Goal: Navigation & Orientation: Understand site structure

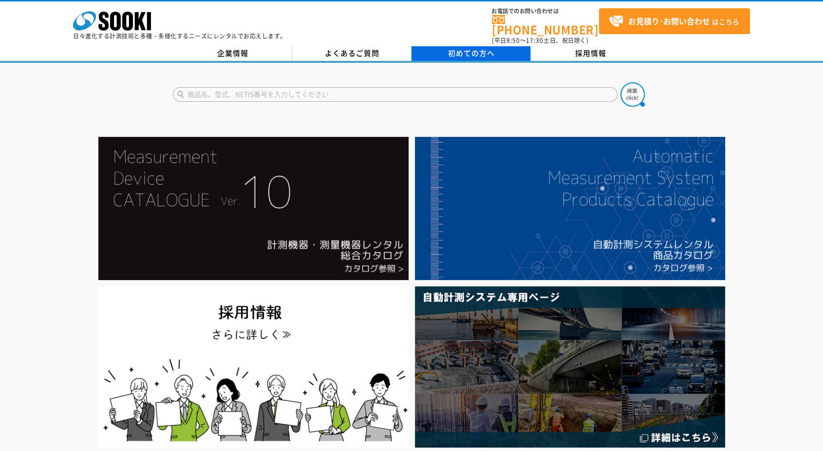
click at [465, 48] on span "初めての方へ" at bounding box center [471, 53] width 47 height 11
click at [460, 48] on span "初めての方へ" at bounding box center [471, 53] width 47 height 11
click at [459, 48] on span "初めての方へ" at bounding box center [471, 53] width 47 height 11
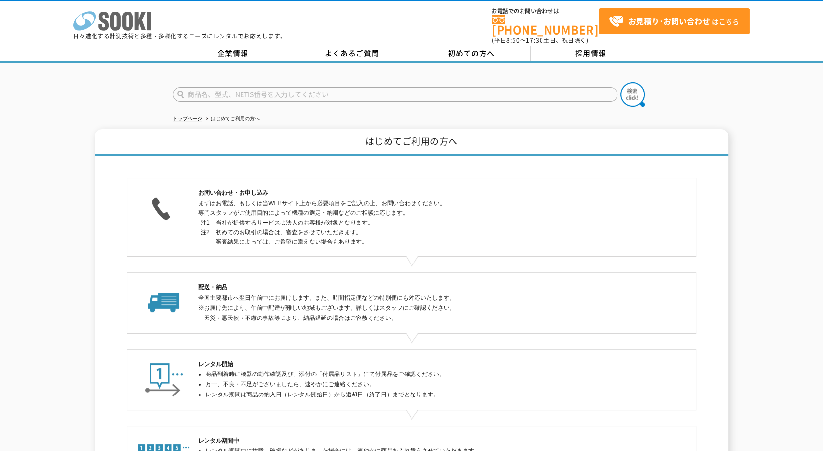
click at [136, 23] on polygon at bounding box center [140, 21] width 11 height 18
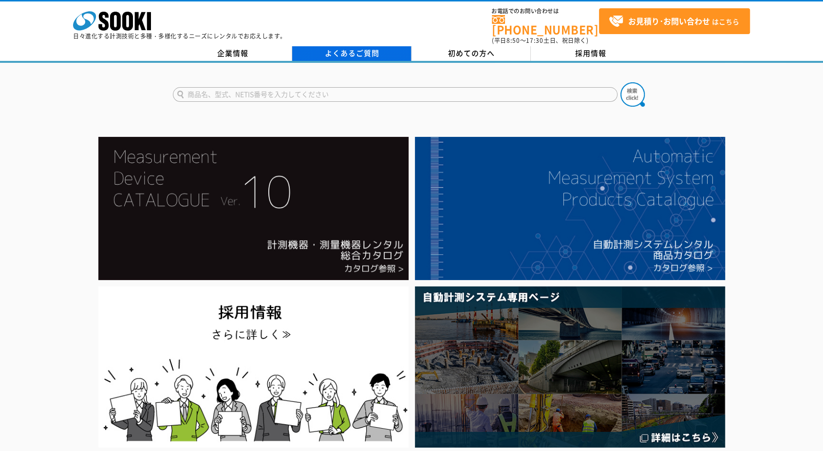
click at [360, 46] on link "よくあるご質問" at bounding box center [351, 53] width 119 height 15
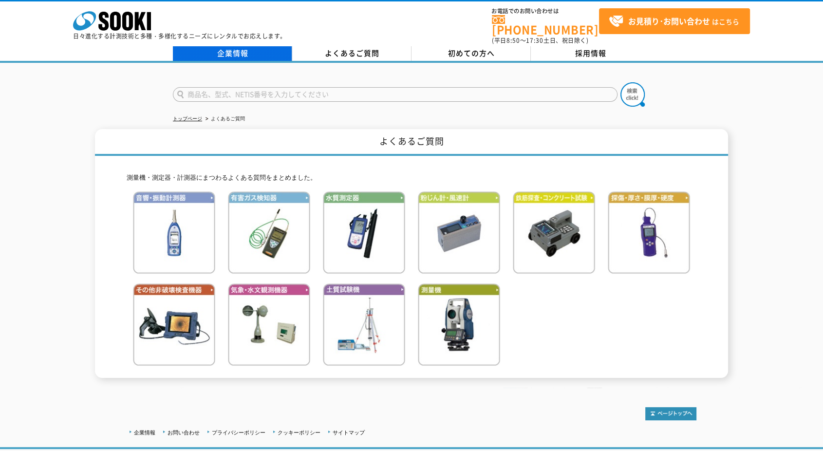
click at [257, 46] on link "企業情報" at bounding box center [232, 53] width 119 height 15
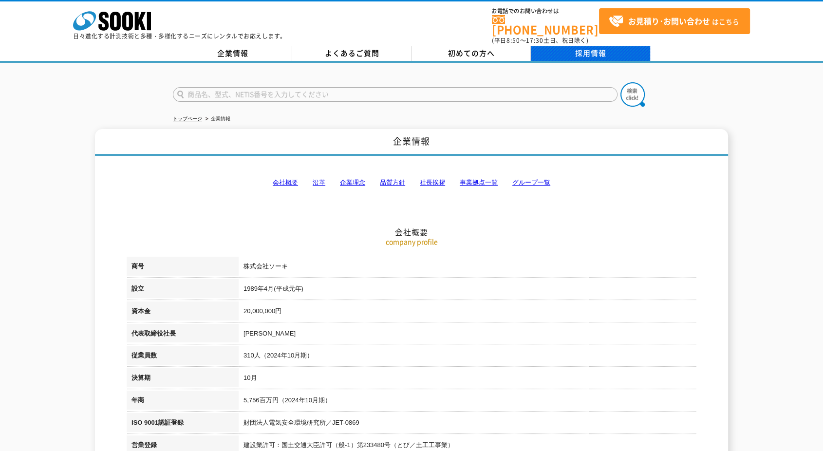
click at [583, 46] on link "採用情報" at bounding box center [590, 53] width 119 height 15
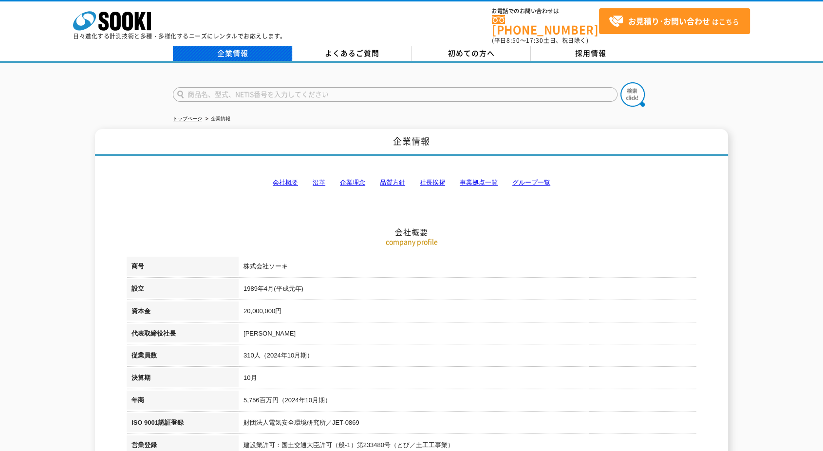
click at [210, 46] on link "企業情報" at bounding box center [232, 53] width 119 height 15
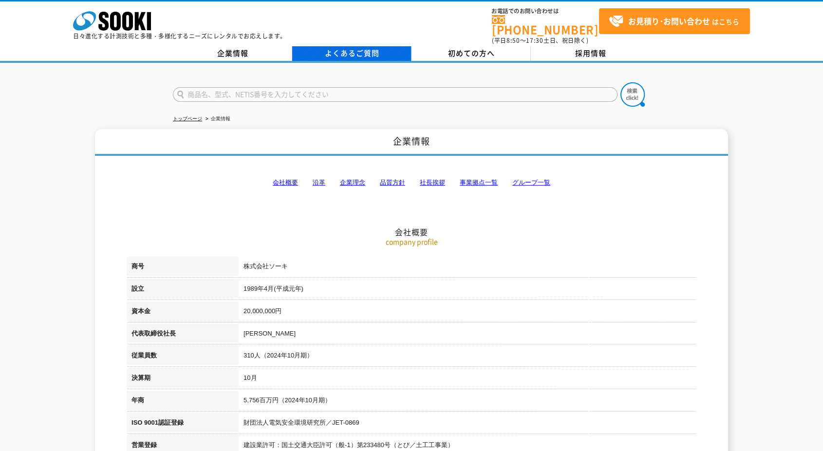
click at [343, 51] on link "よくあるご質問" at bounding box center [351, 53] width 119 height 15
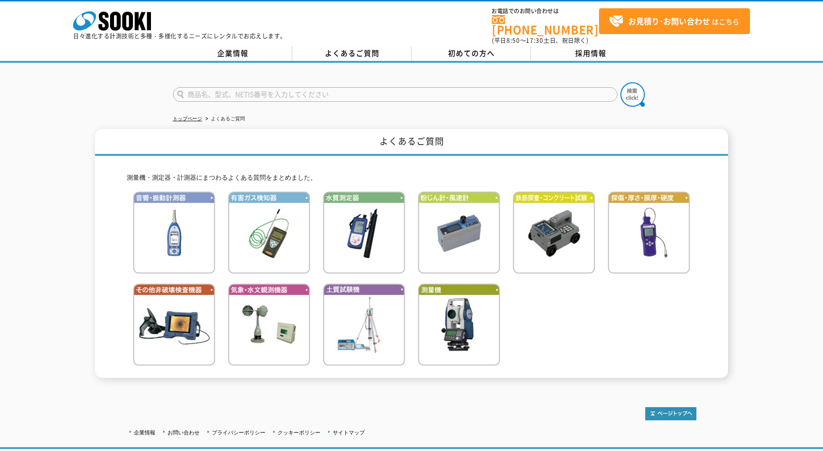
click at [235, 49] on link "企業情報" at bounding box center [232, 53] width 119 height 15
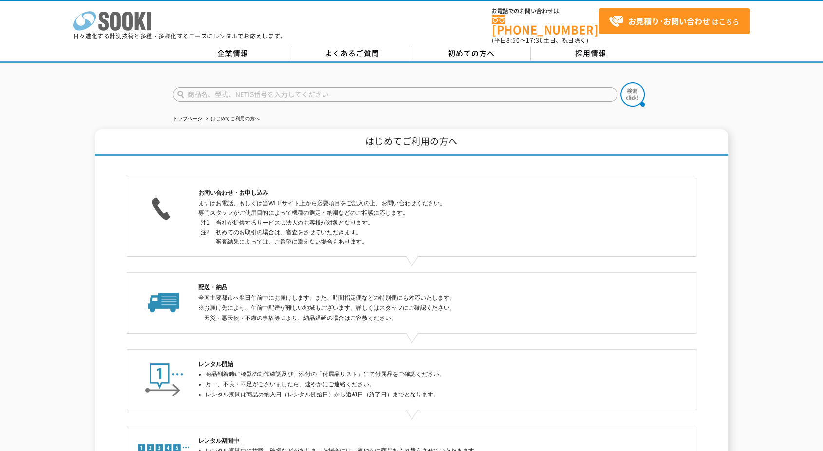
click at [116, 19] on icon "株式会社 ソーキ" at bounding box center [112, 20] width 78 height 19
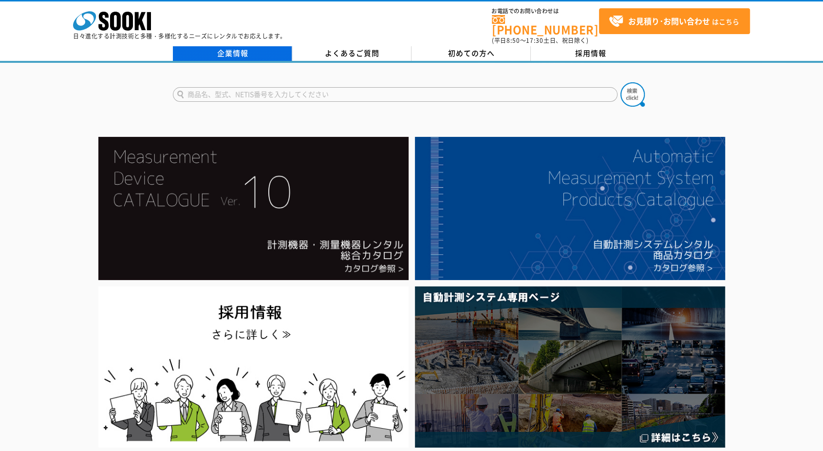
click at [255, 46] on link "企業情報" at bounding box center [232, 53] width 119 height 15
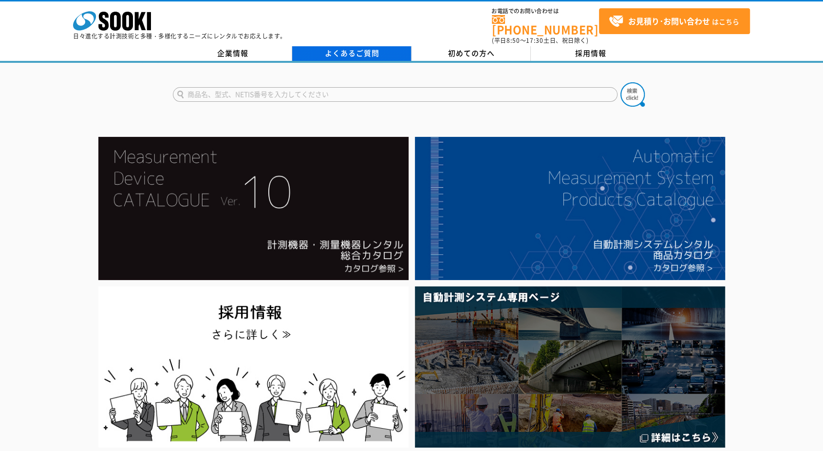
click at [349, 48] on link "よくあるご質問" at bounding box center [351, 53] width 119 height 15
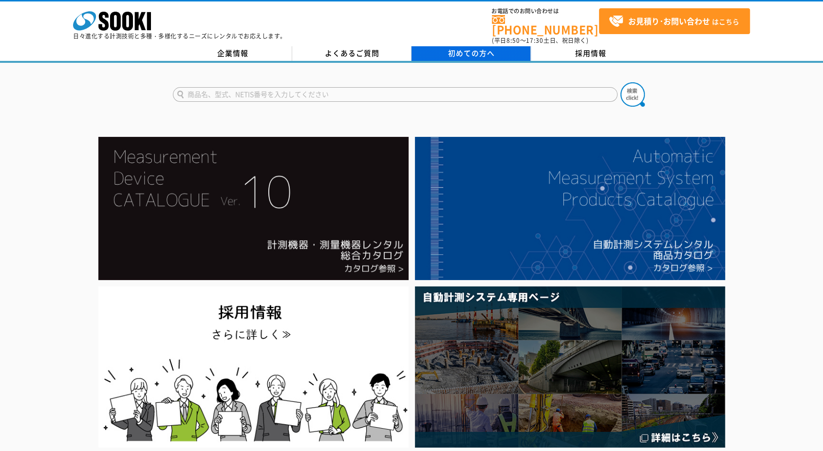
click at [461, 48] on span "初めての方へ" at bounding box center [471, 53] width 47 height 11
click at [485, 52] on link "初めての方へ" at bounding box center [470, 53] width 119 height 15
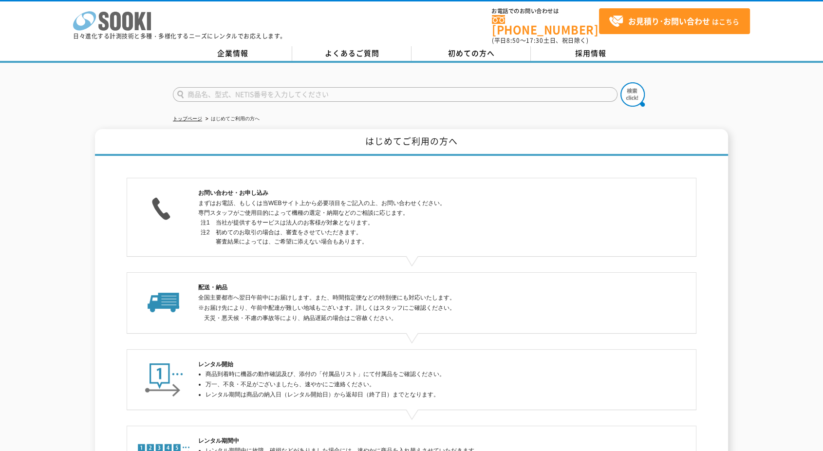
click at [140, 27] on polygon at bounding box center [140, 21] width 11 height 18
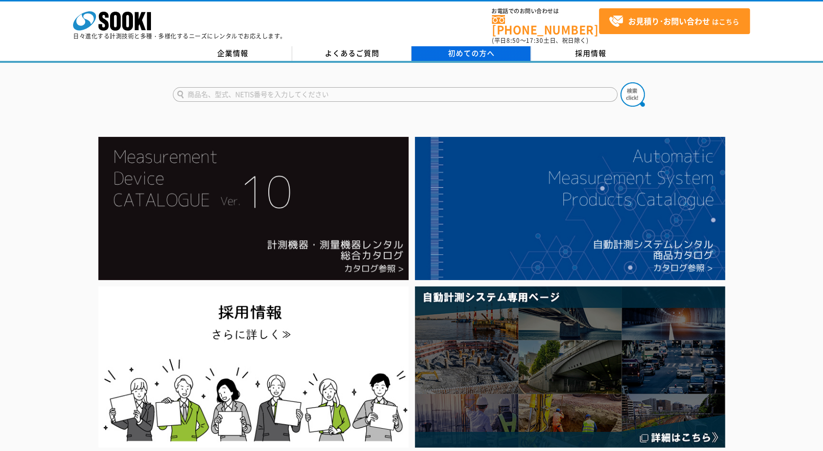
click at [459, 48] on span "初めての方へ" at bounding box center [471, 53] width 47 height 11
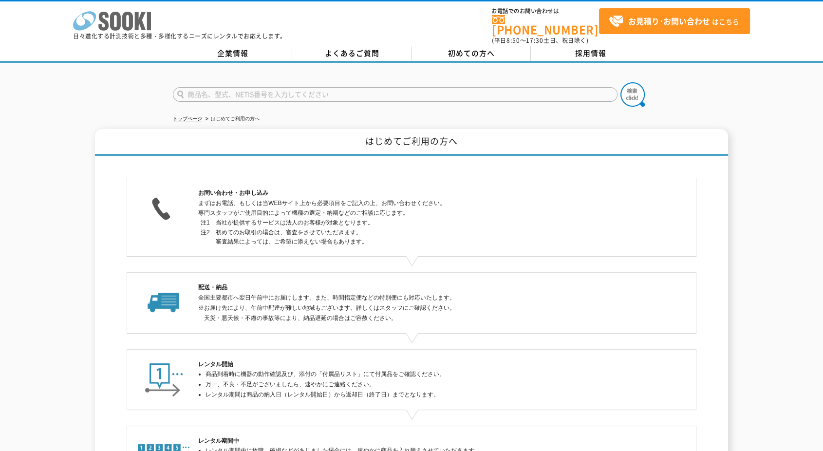
click at [130, 17] on icon at bounding box center [127, 21] width 11 height 19
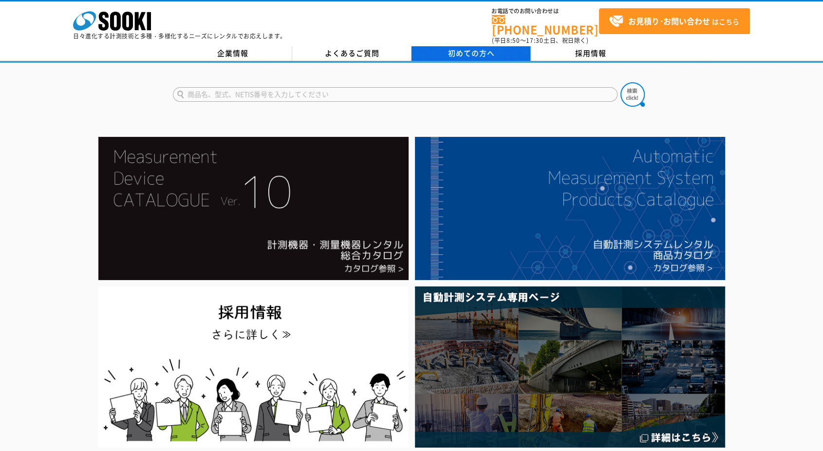
click at [447, 48] on link "初めての方へ" at bounding box center [470, 53] width 119 height 15
click at [473, 48] on span "初めての方へ" at bounding box center [471, 53] width 47 height 11
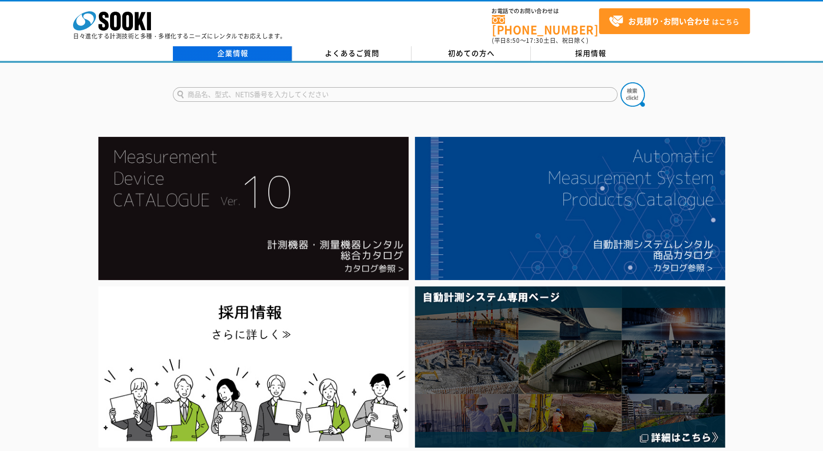
click at [240, 46] on link "企業情報" at bounding box center [232, 53] width 119 height 15
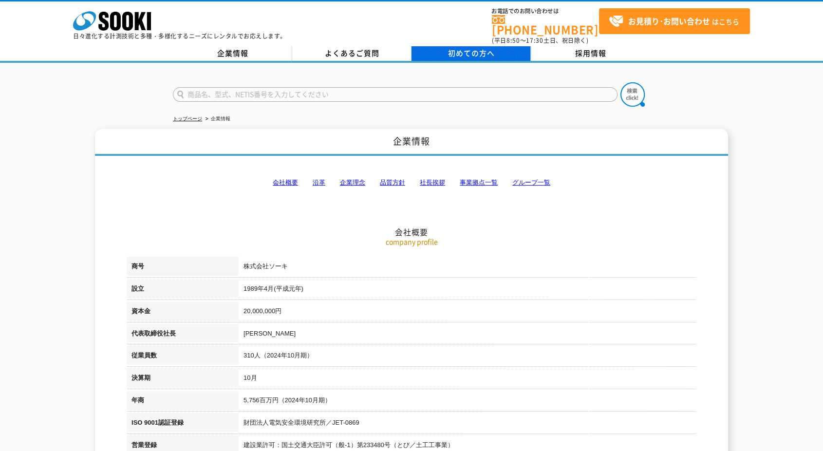
click at [460, 48] on span "初めての方へ" at bounding box center [471, 53] width 47 height 11
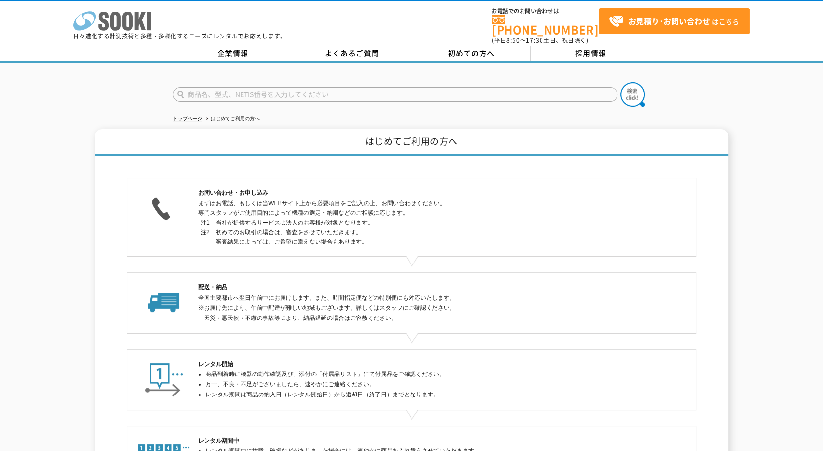
click at [136, 24] on polygon at bounding box center [140, 21] width 11 height 18
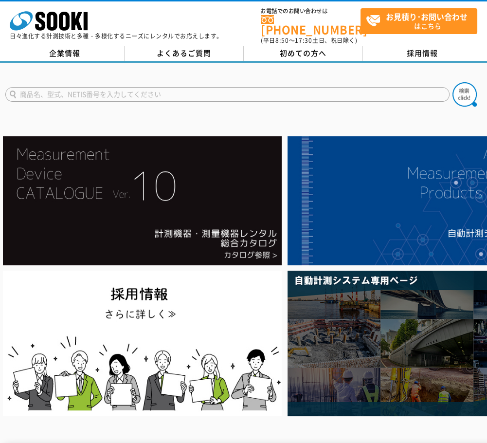
click at [189, 10] on div "株式会社 ソーキ spMenu 日々進化する計測技術と多種・多様化するニーズにレンタルでお応えします。" at bounding box center [116, 22] width 213 height 33
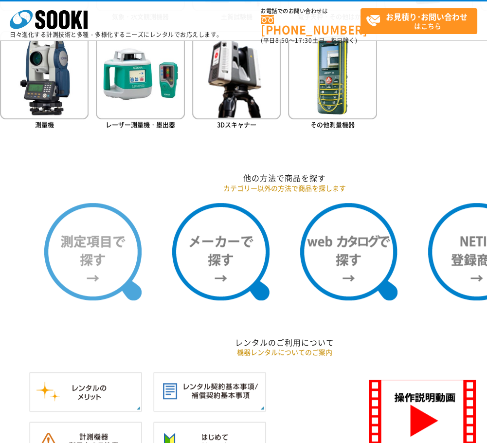
scroll to position [811, 0]
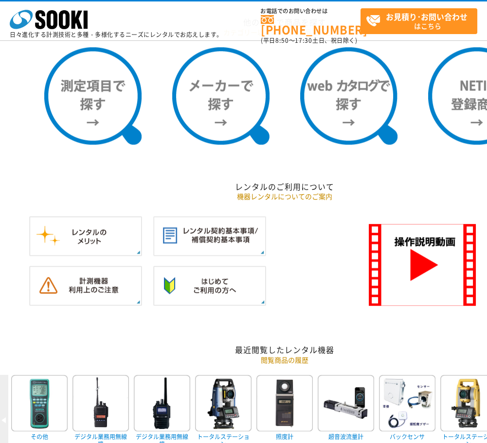
click at [148, 160] on ul at bounding box center [285, 107] width 570 height 120
click at [136, 199] on p "機器レンタルについてのご案内" at bounding box center [285, 196] width 570 height 10
click at [203, 193] on p "機器レンタルについてのご案内" at bounding box center [285, 196] width 570 height 10
click at [128, 168] on div "レンタル商品カテゴリーから探す 商品カテゴリーから商品を探します 音響・振動計測器 有害ガス検知器 水質測定器 粉じん計・風速計 鉄筋探査・コンクリート試験" at bounding box center [285, 105] width 570 height 952
click at [109, 166] on div "レンタル商品カテゴリーから探す 商品カテゴリーから商品を探します 音響・振動計測器 有害ガス検知器 水質測定器 粉じん計・風速計 鉄筋探査・コンクリート試験" at bounding box center [285, 105] width 570 height 952
